Goal: Task Accomplishment & Management: Complete application form

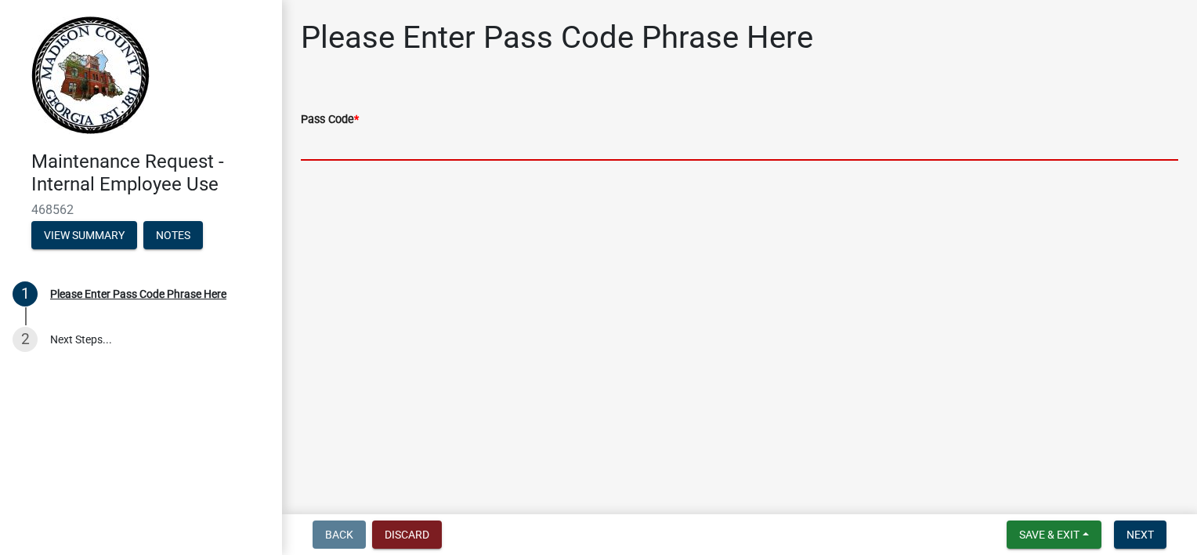
click at [335, 148] on input "Pass Code *" at bounding box center [740, 145] width 878 height 32
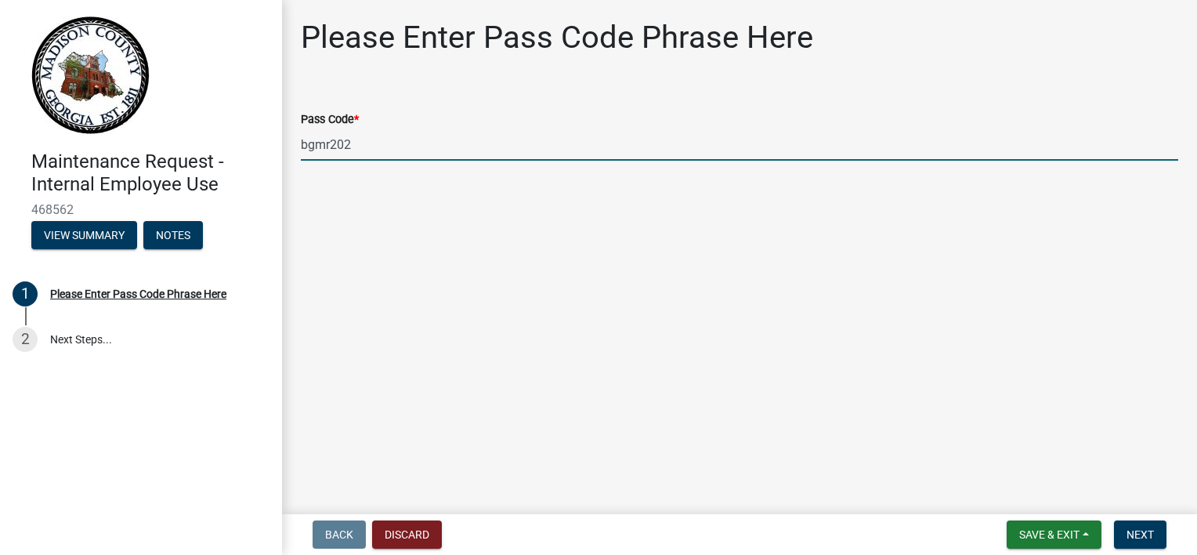
type input "bgmr2025"
click at [1146, 545] on button "Next" at bounding box center [1140, 534] width 52 height 28
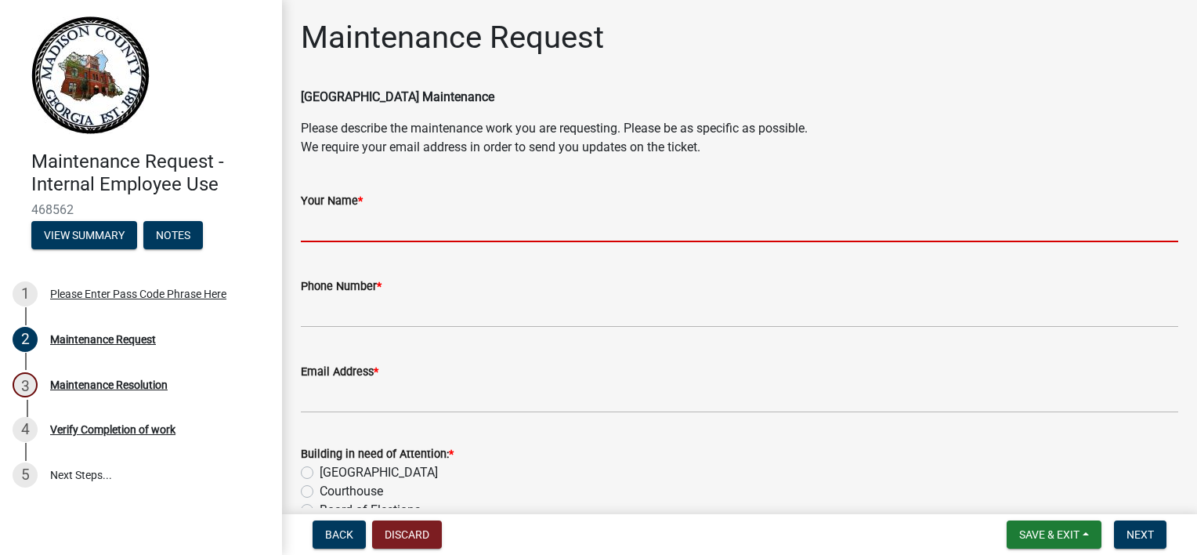
click at [386, 228] on input "Your Name *" at bounding box center [740, 226] width 878 height 32
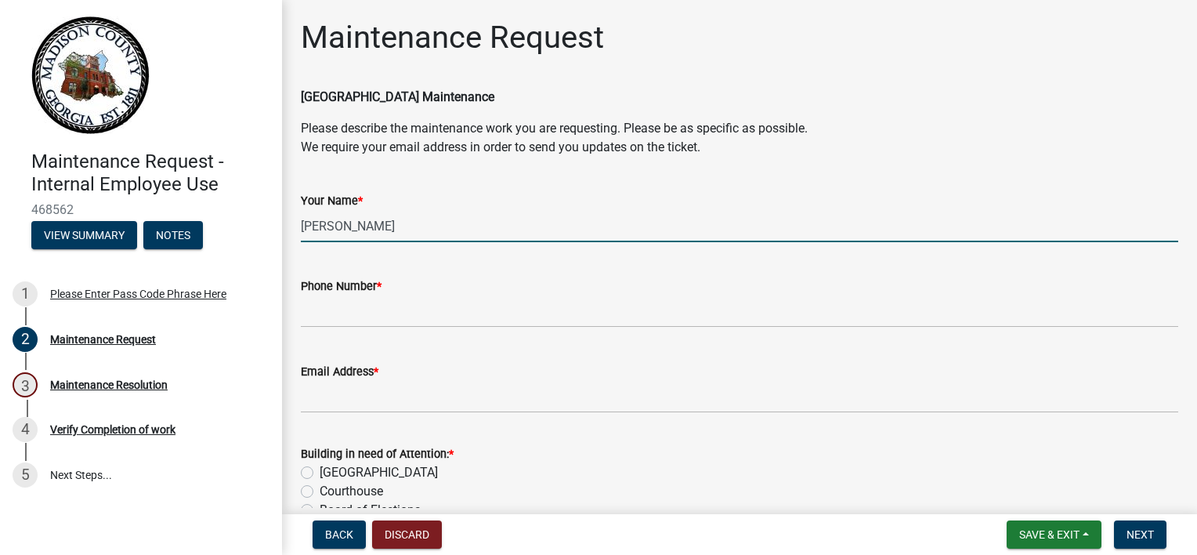
type input "[PERSON_NAME]"
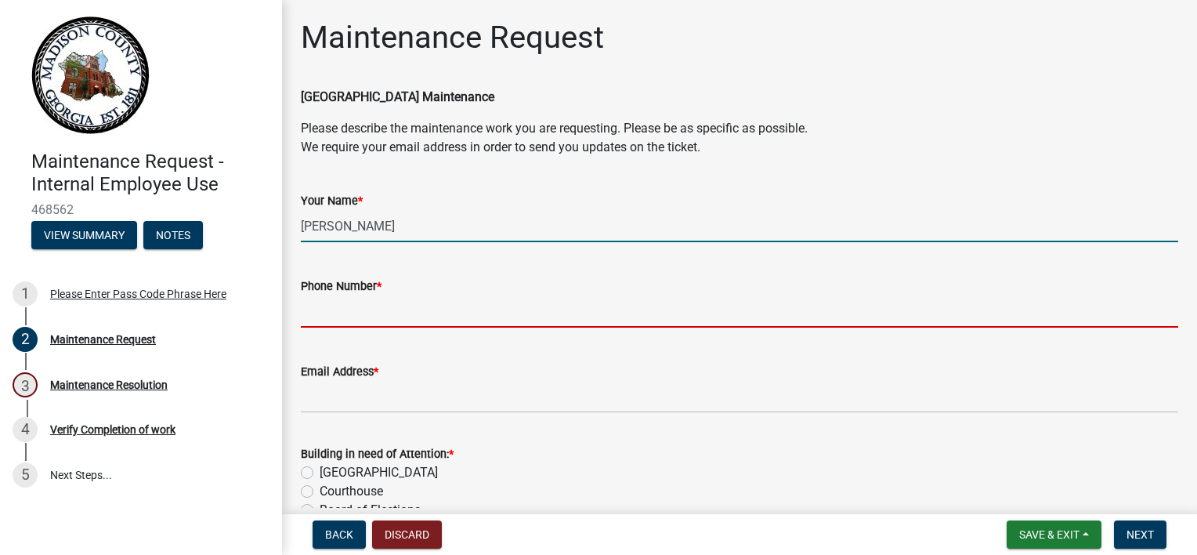
click at [344, 311] on input "Phone Number *" at bounding box center [740, 311] width 878 height 32
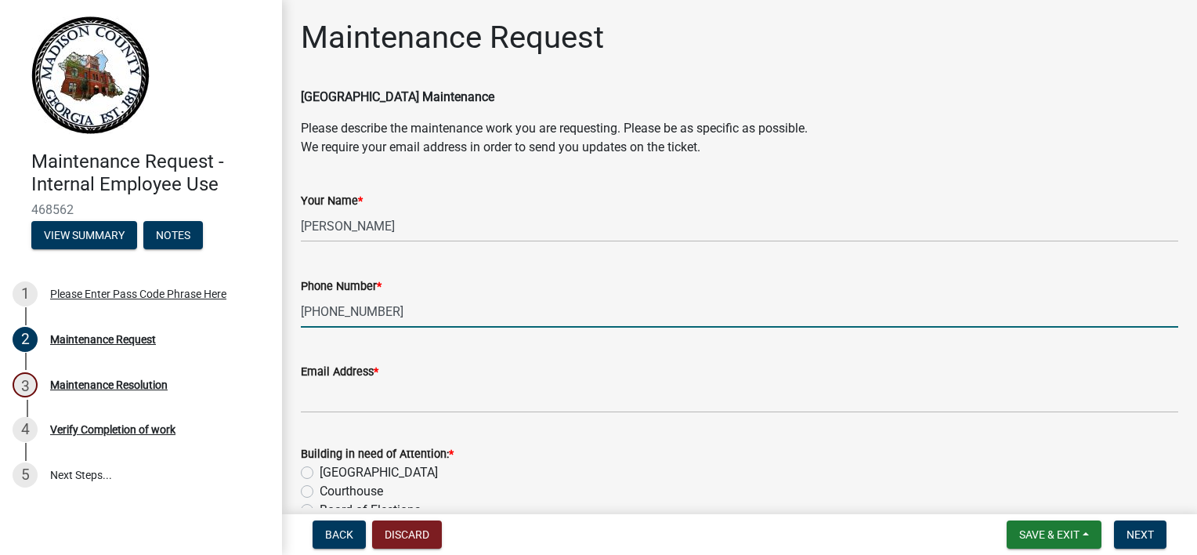
type input "[PHONE_NUMBER]"
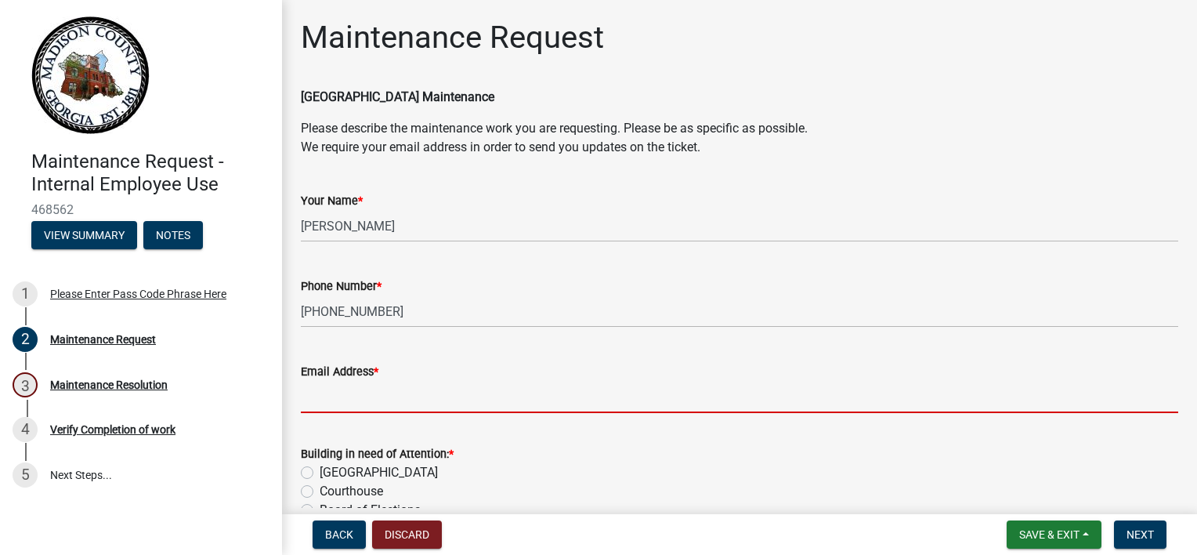
click at [326, 394] on input "Email Address *" at bounding box center [740, 397] width 878 height 32
type input "[EMAIL_ADDRESS][DOMAIN_NAME]"
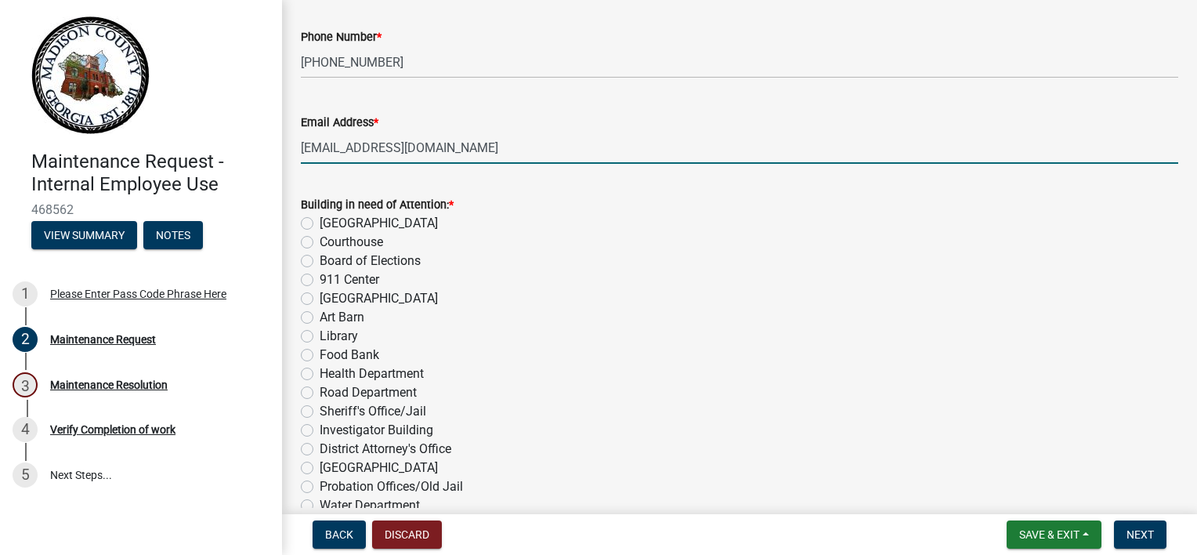
scroll to position [252, 0]
click at [320, 349] on label "Food Bank" at bounding box center [350, 352] width 60 height 19
click at [320, 349] on input "Food Bank" at bounding box center [325, 348] width 10 height 10
radio input "true"
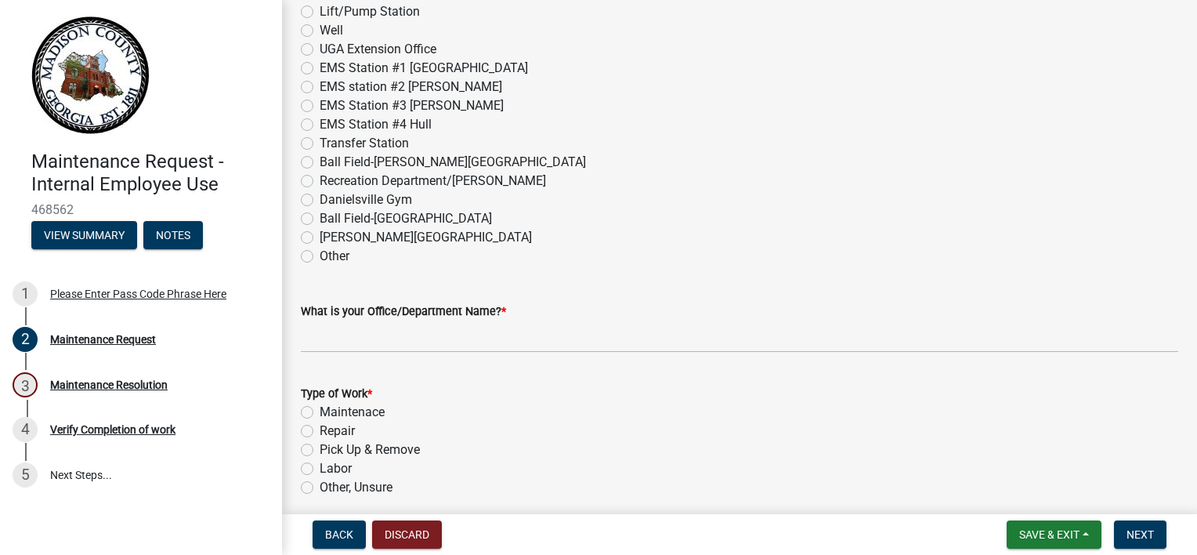
scroll to position [800, 0]
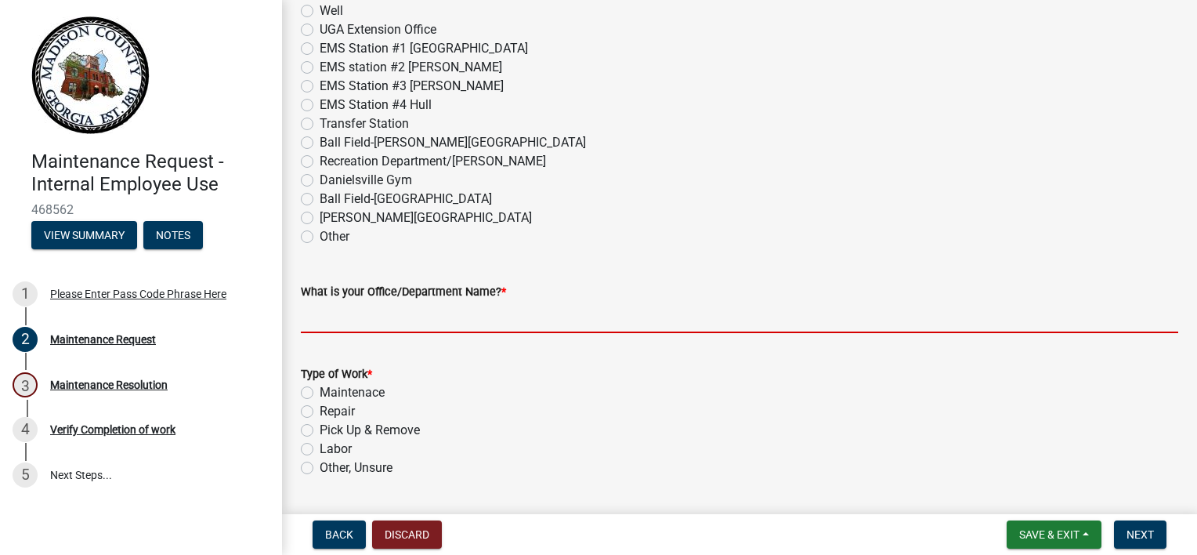
click at [323, 321] on input "What is your Office/Department Name? *" at bounding box center [740, 317] width 878 height 32
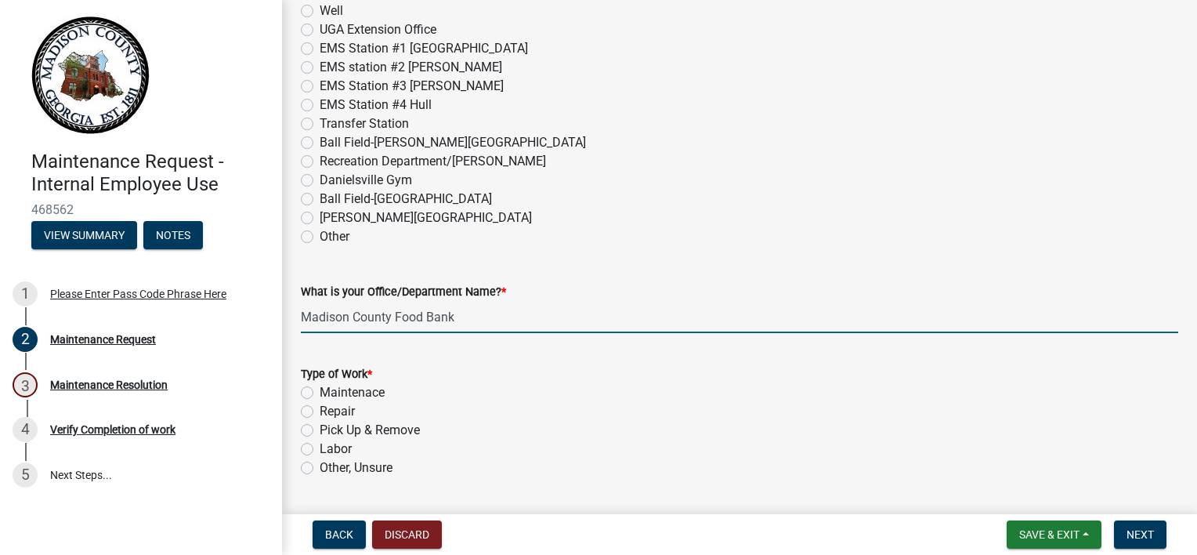
type input "Madison County Food Bank"
click at [320, 433] on label "Pick Up & Remove" at bounding box center [370, 430] width 100 height 19
click at [320, 431] on input "Pick Up & Remove" at bounding box center [325, 426] width 10 height 10
radio input "true"
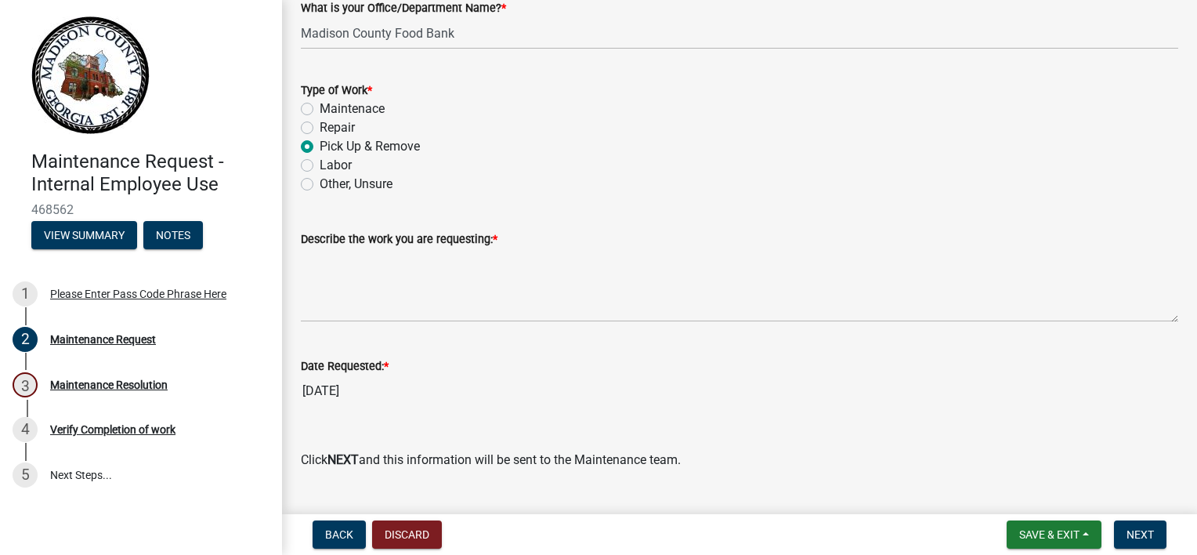
scroll to position [1084, 0]
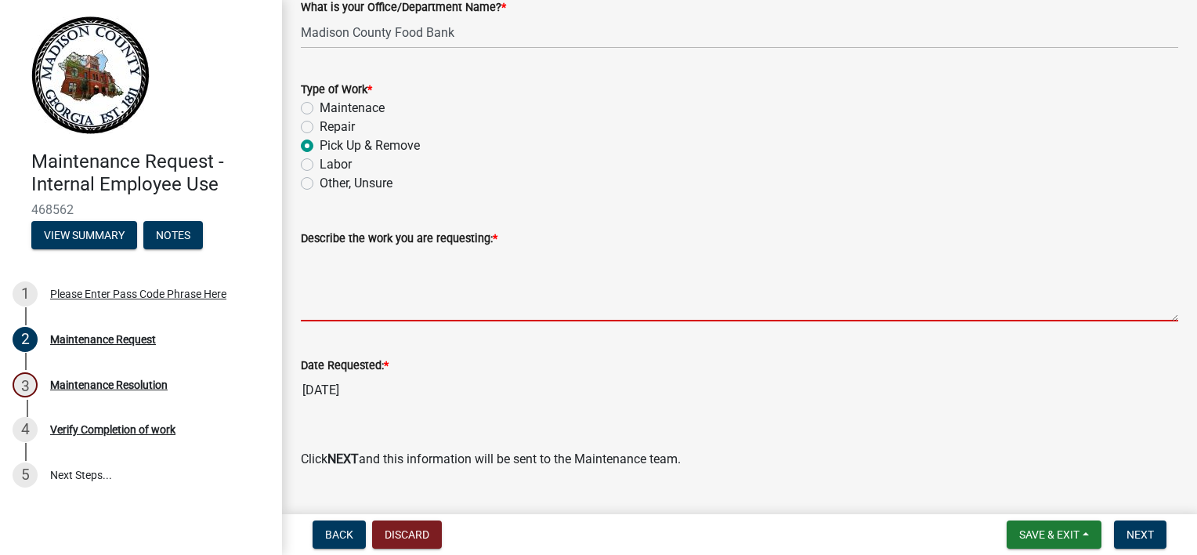
click at [329, 310] on textarea "Describe the work you are requesting: *" at bounding box center [740, 285] width 878 height 74
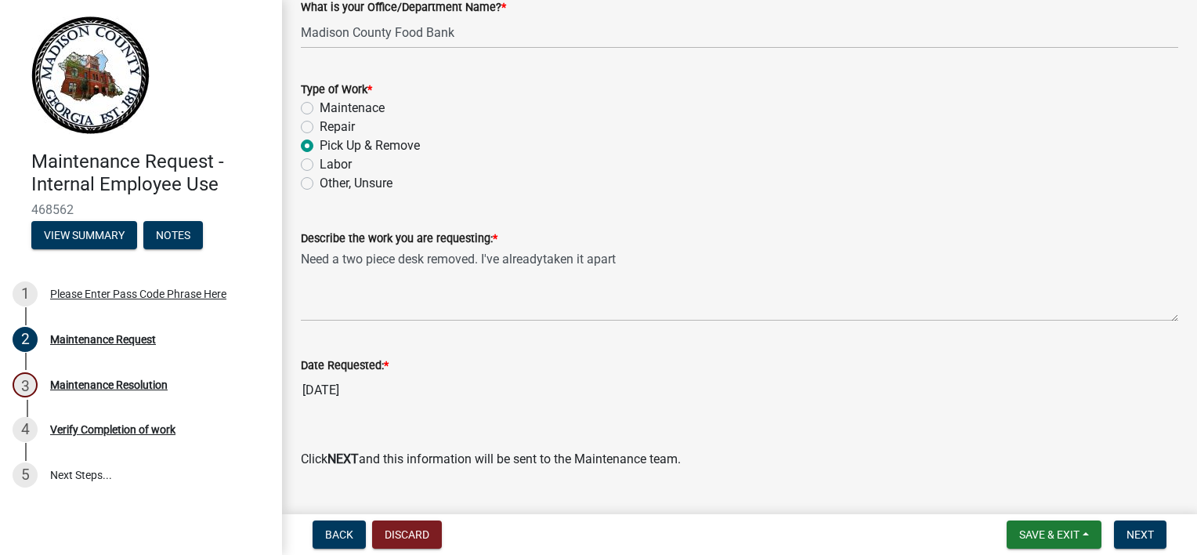
drag, startPoint x: 548, startPoint y: 257, endPoint x: 422, endPoint y: 458, distance: 236.5
click at [422, 458] on p "Click NEXT and this information will be sent to the Maintenance team." at bounding box center [740, 459] width 878 height 19
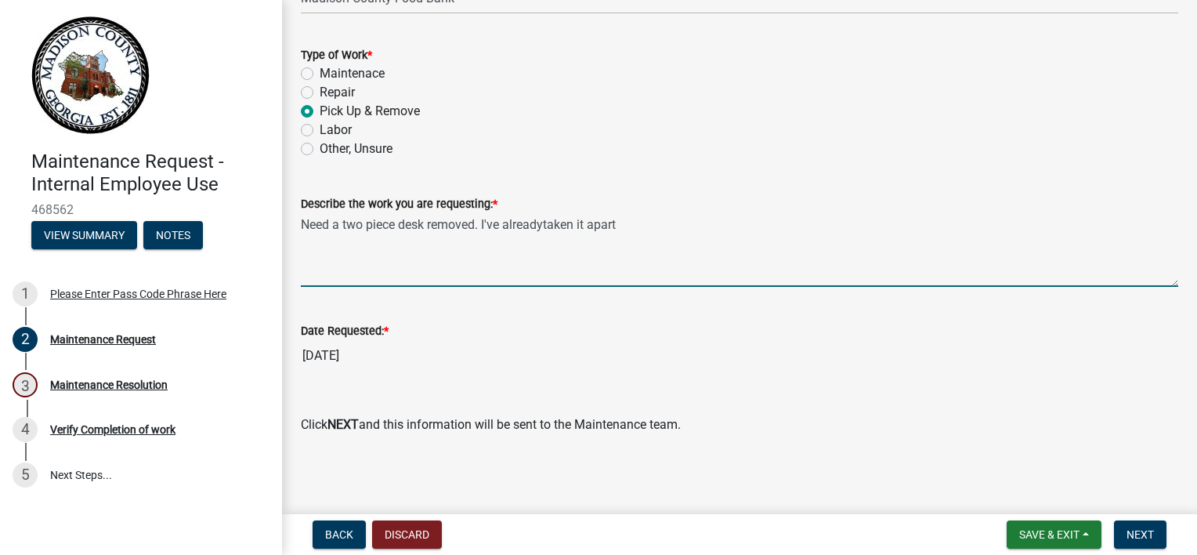
type textarea "Need a two piece desk removed. I've already taken it apart"
click at [1145, 538] on span "Next" at bounding box center [1140, 534] width 27 height 13
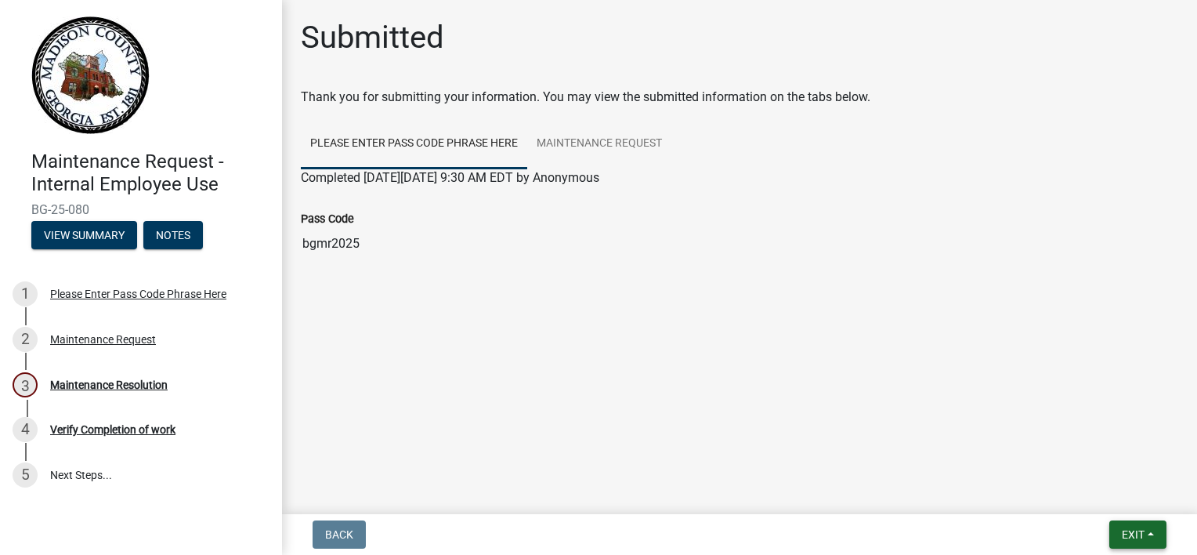
click at [1131, 540] on span "Exit" at bounding box center [1133, 534] width 23 height 13
click at [1084, 497] on button "Save & Exit" at bounding box center [1104, 494] width 125 height 38
